Goal: Task Accomplishment & Management: Use online tool/utility

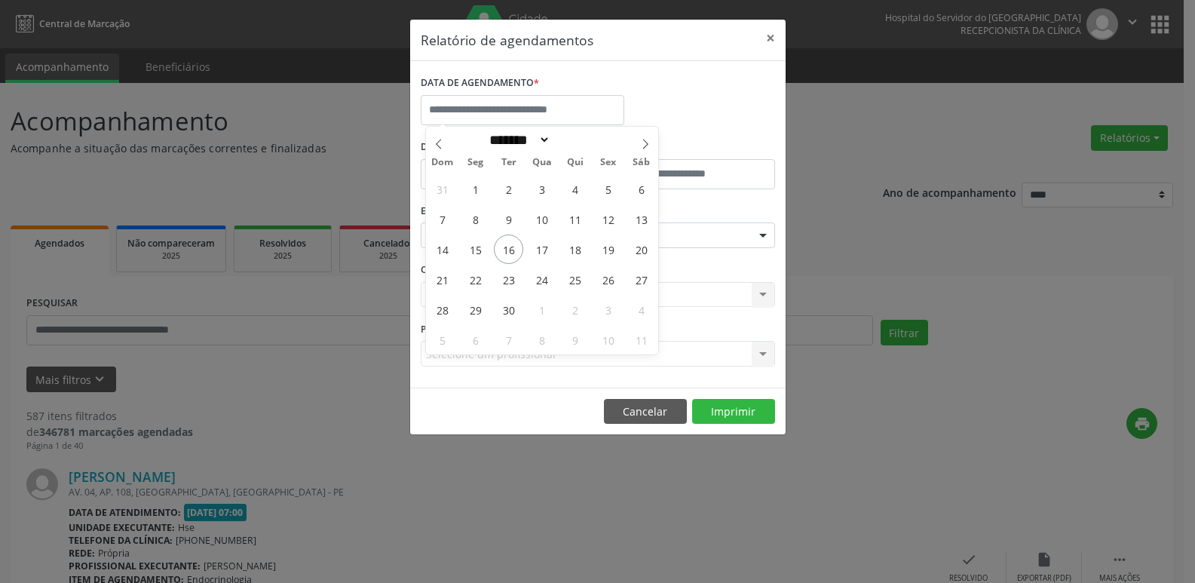
select select "*"
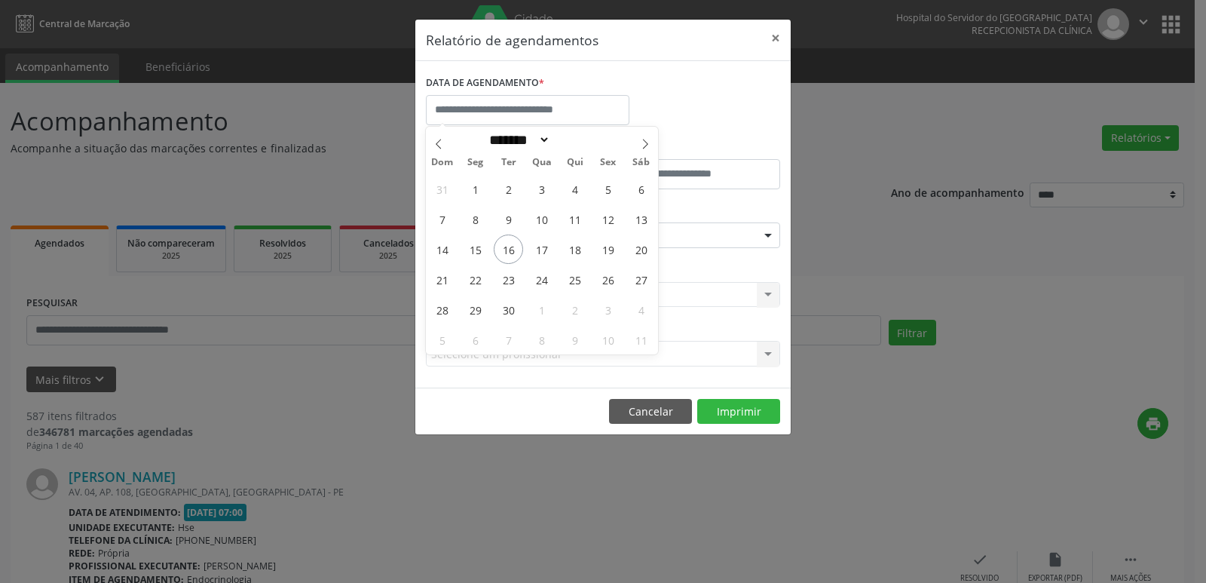
click at [563, 104] on input "text" at bounding box center [528, 110] width 204 height 30
click at [510, 250] on span "16" at bounding box center [508, 249] width 29 height 29
type input "**********"
click at [510, 250] on span "16" at bounding box center [508, 249] width 29 height 29
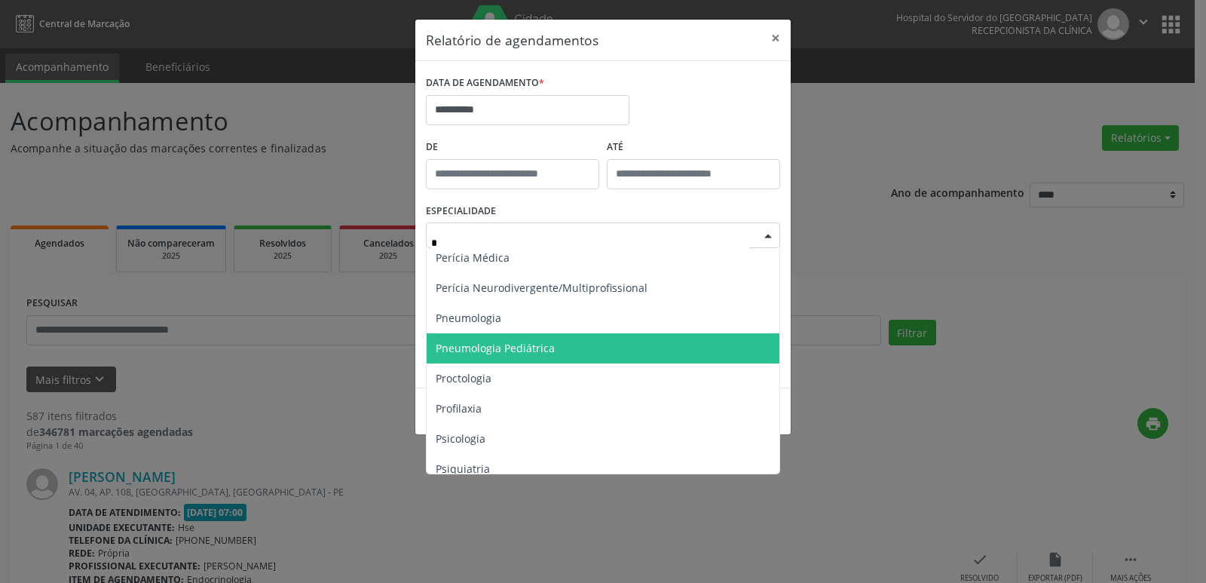
scroll to position [905, 0]
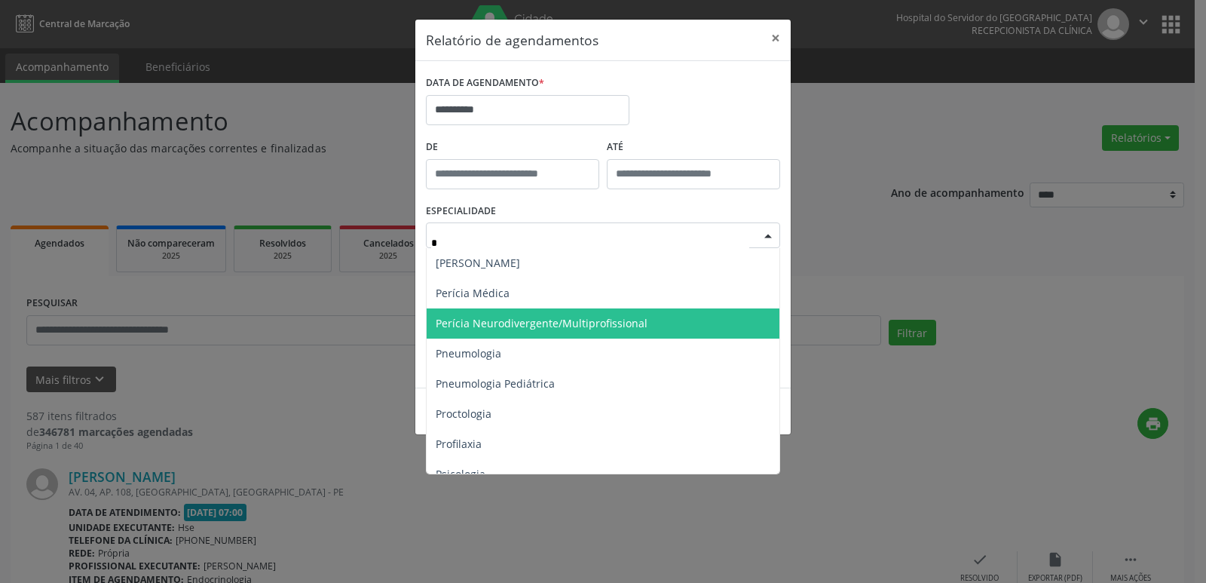
click at [513, 319] on span "Perícia Neurodivergente/Multiprofissional" at bounding box center [542, 323] width 212 height 14
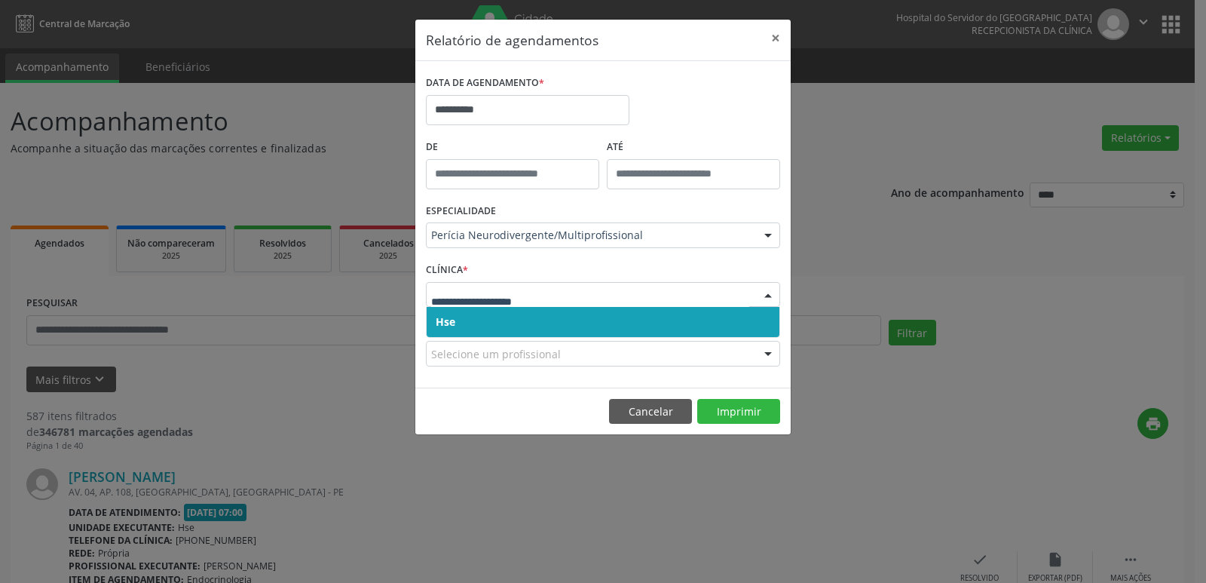
click at [465, 311] on span "Hse" at bounding box center [603, 322] width 353 height 30
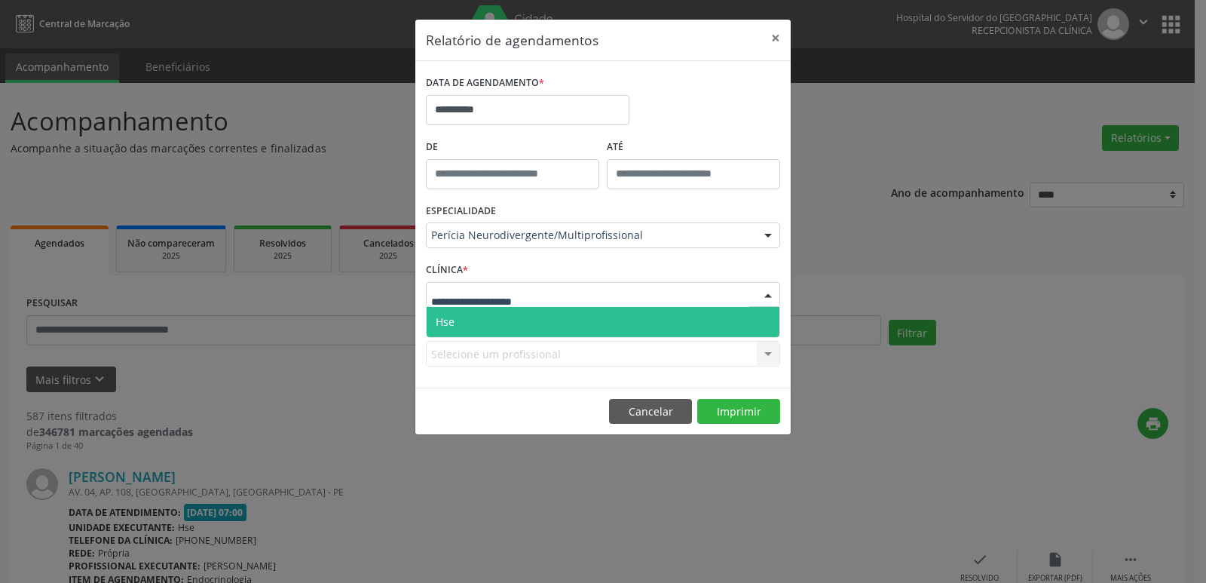
click at [457, 323] on span "Hse" at bounding box center [603, 322] width 353 height 30
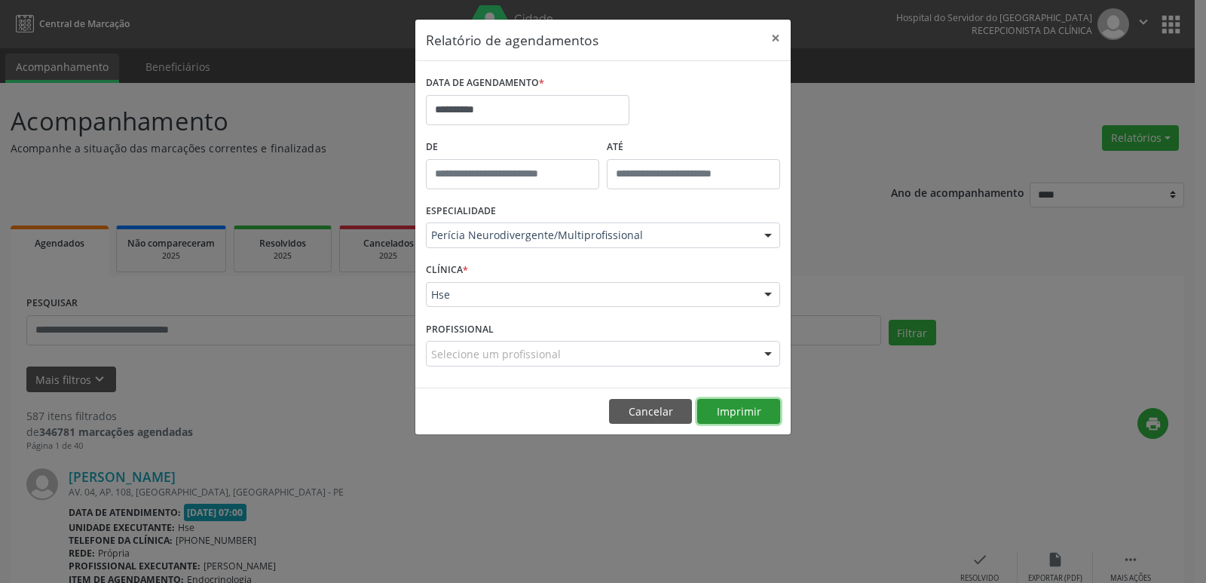
click at [718, 400] on button "Imprimir" at bounding box center [739, 412] width 83 height 26
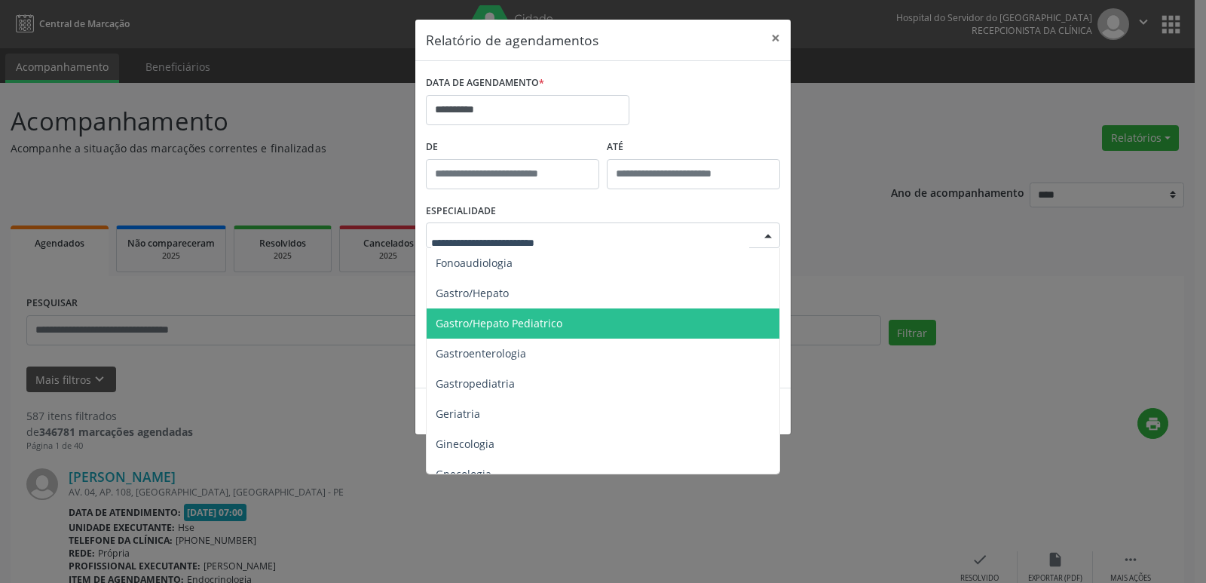
click at [507, 226] on div at bounding box center [603, 235] width 354 height 26
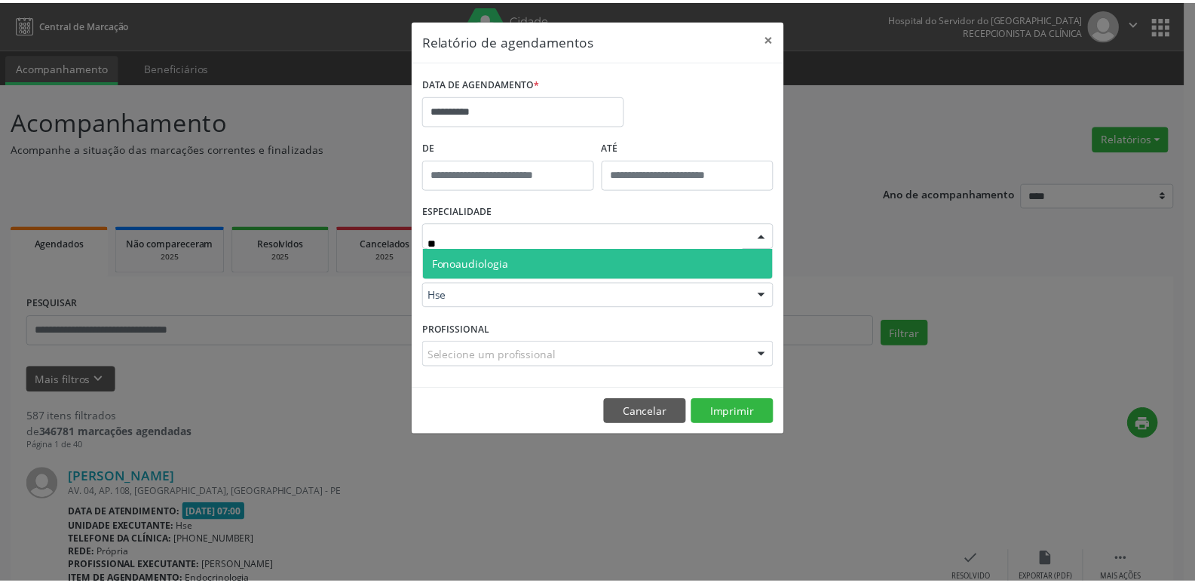
scroll to position [0, 0]
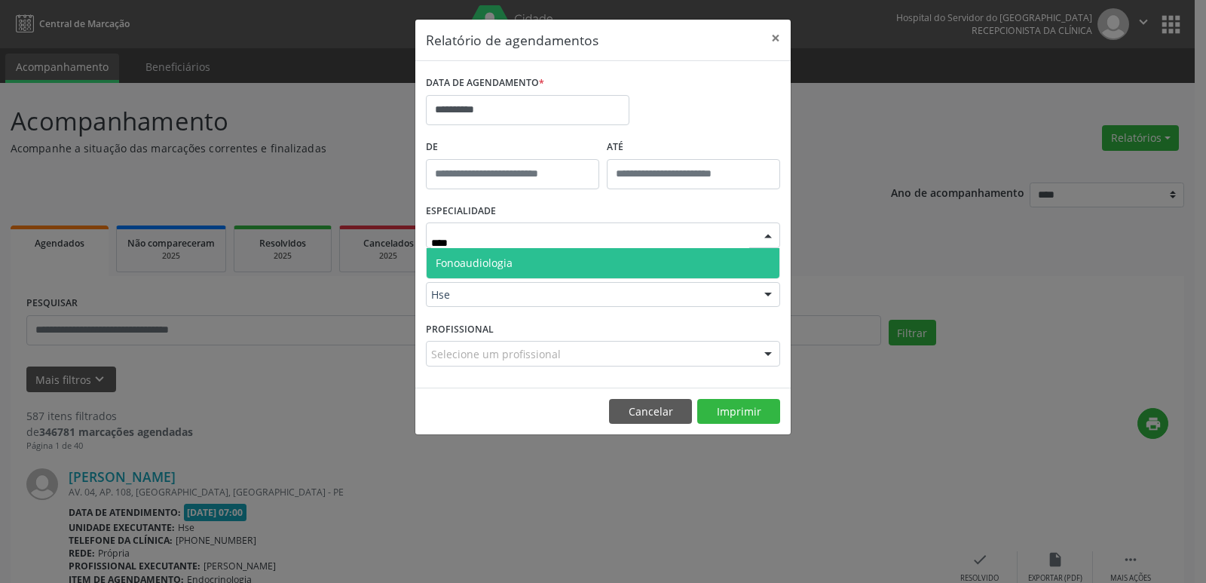
click at [499, 261] on span "Fonoaudiologia" at bounding box center [474, 263] width 77 height 14
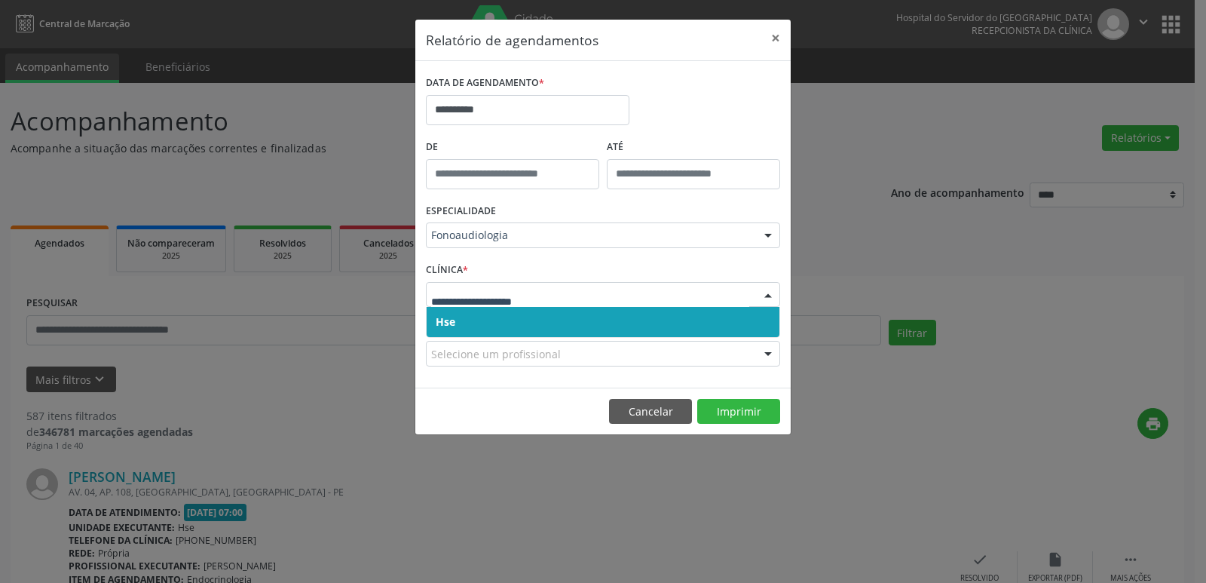
click at [446, 320] on span "Hse" at bounding box center [446, 321] width 20 height 14
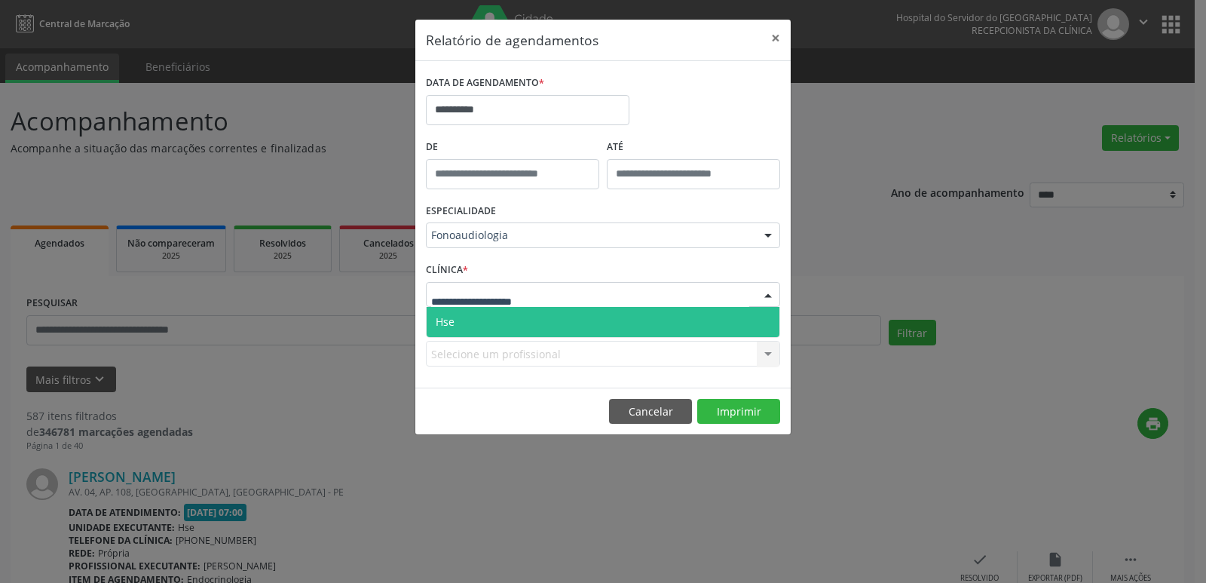
click at [453, 314] on span "Hse" at bounding box center [603, 322] width 353 height 30
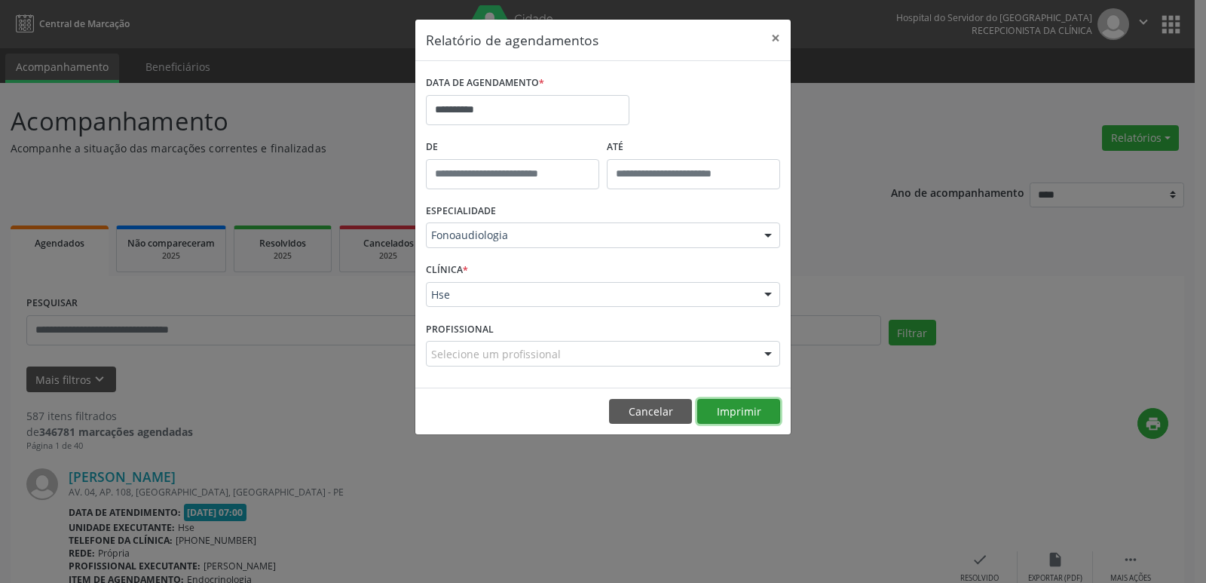
click at [747, 404] on button "Imprimir" at bounding box center [739, 412] width 83 height 26
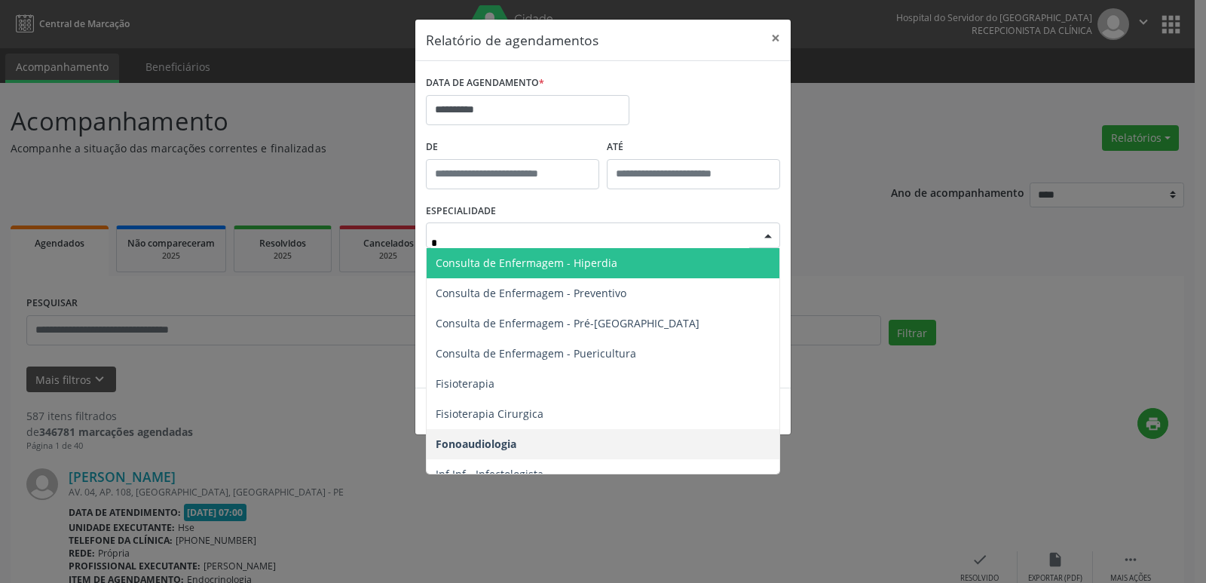
type input "**"
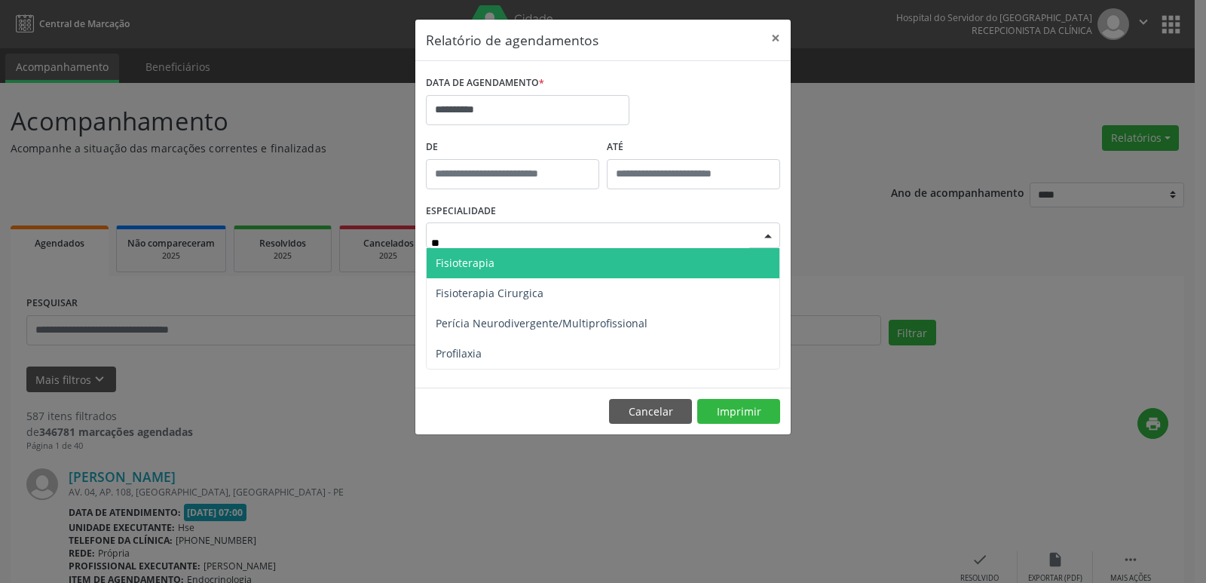
click at [481, 259] on span "Fisioterapia" at bounding box center [465, 263] width 59 height 14
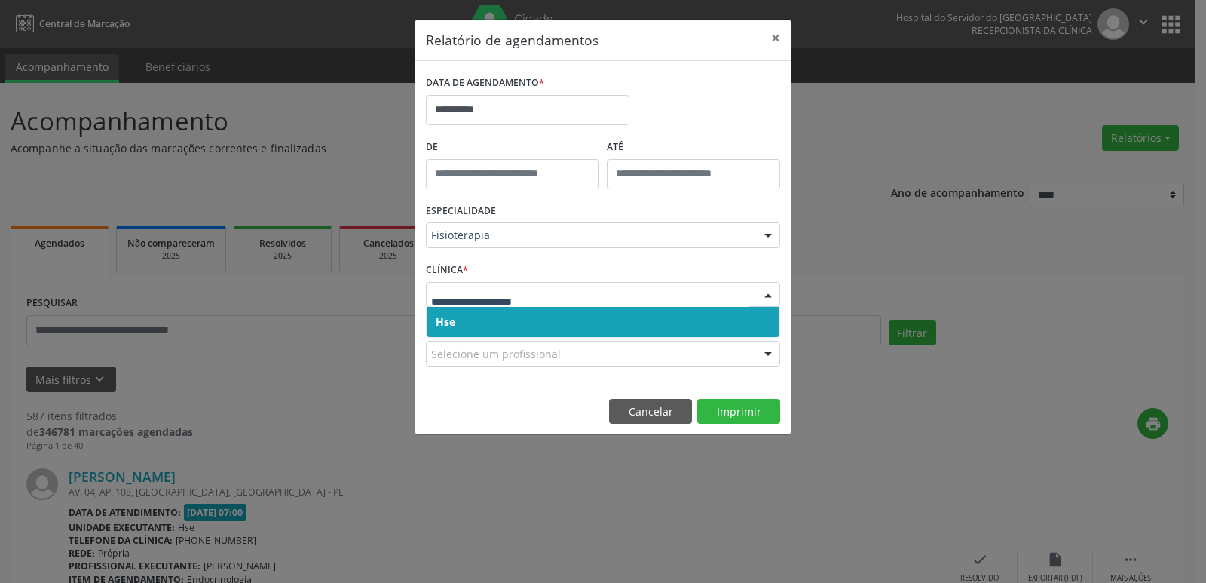
click at [447, 314] on span "Hse" at bounding box center [446, 321] width 20 height 14
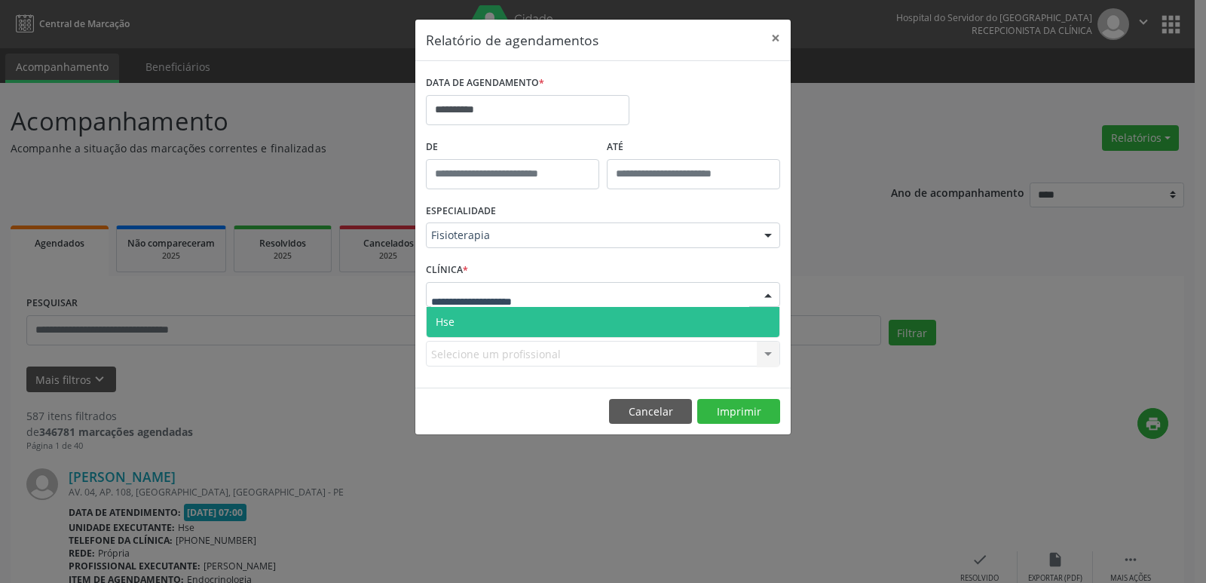
click at [450, 311] on span "Hse" at bounding box center [603, 322] width 353 height 30
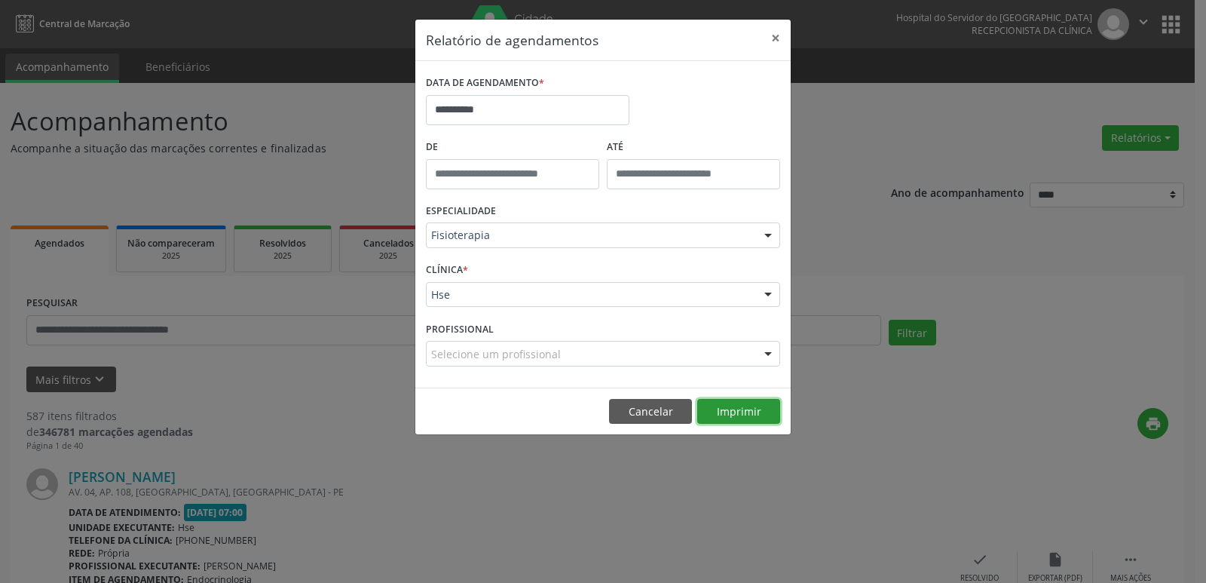
click at [737, 422] on button "Imprimir" at bounding box center [739, 412] width 83 height 26
click at [777, 41] on button "×" at bounding box center [776, 38] width 30 height 37
